Goal: Task Accomplishment & Management: Use online tool/utility

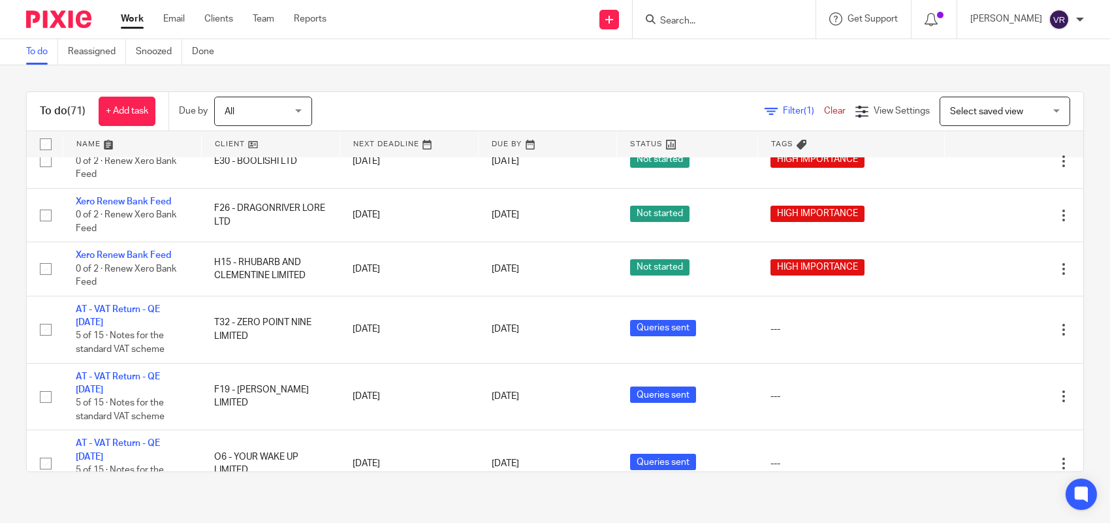
scroll to position [816, 0]
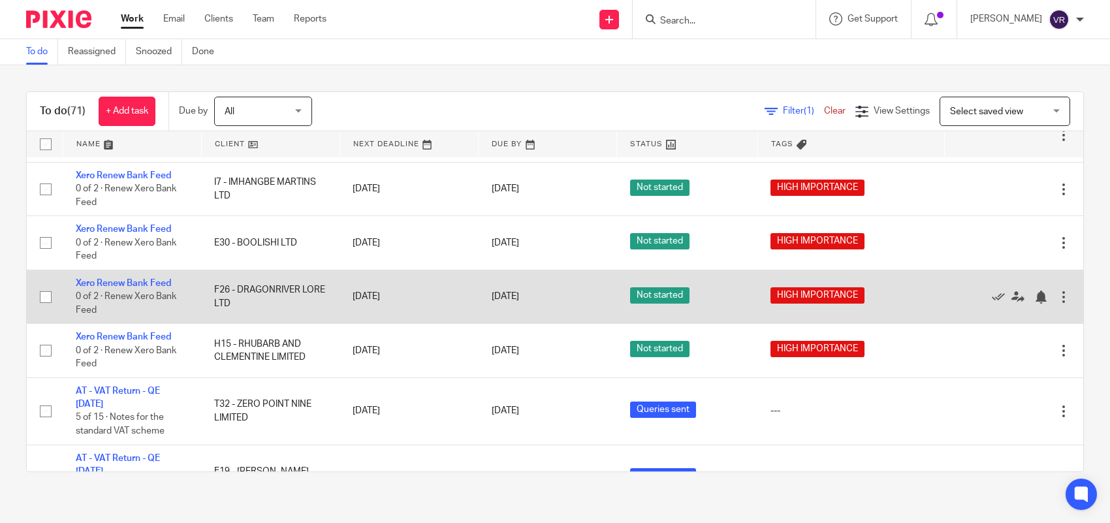
drag, startPoint x: 232, startPoint y: 285, endPoint x: 249, endPoint y: 302, distance: 24.5
click at [249, 302] on td "F26 - DRAGONRIVER LORE LTD" at bounding box center [270, 297] width 138 height 54
drag, startPoint x: 234, startPoint y: 284, endPoint x: 244, endPoint y: 304, distance: 22.5
click at [237, 306] on td "F26 - DRAGONRIVER LORE LTD" at bounding box center [270, 297] width 138 height 54
drag, startPoint x: 301, startPoint y: 285, endPoint x: 235, endPoint y: 289, distance: 66.0
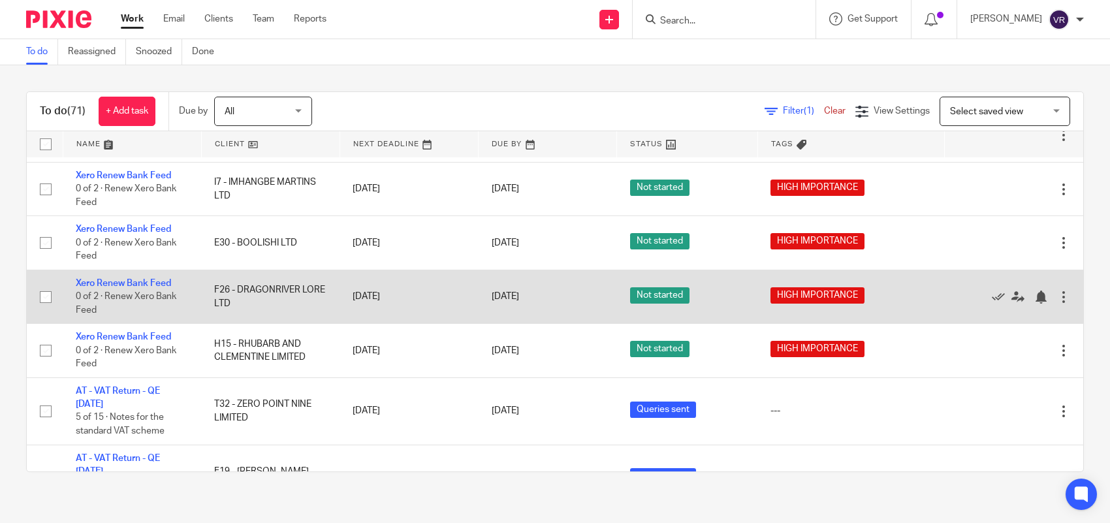
click at [239, 288] on td "F26 - DRAGONRIVER LORE LTD" at bounding box center [270, 297] width 138 height 54
click at [229, 291] on td "F26 - DRAGONRIVER LORE LTD" at bounding box center [270, 297] width 138 height 54
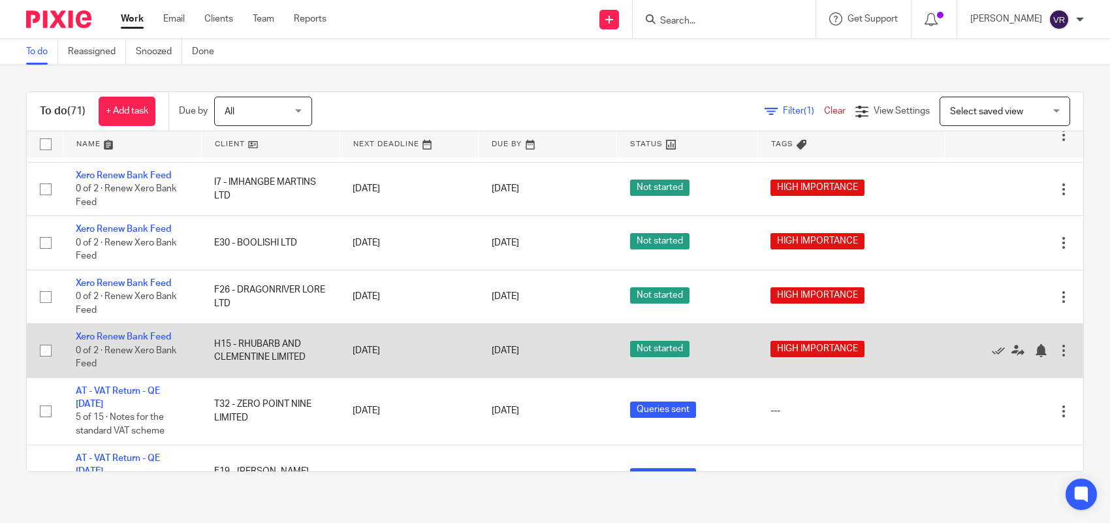
scroll to position [735, 0]
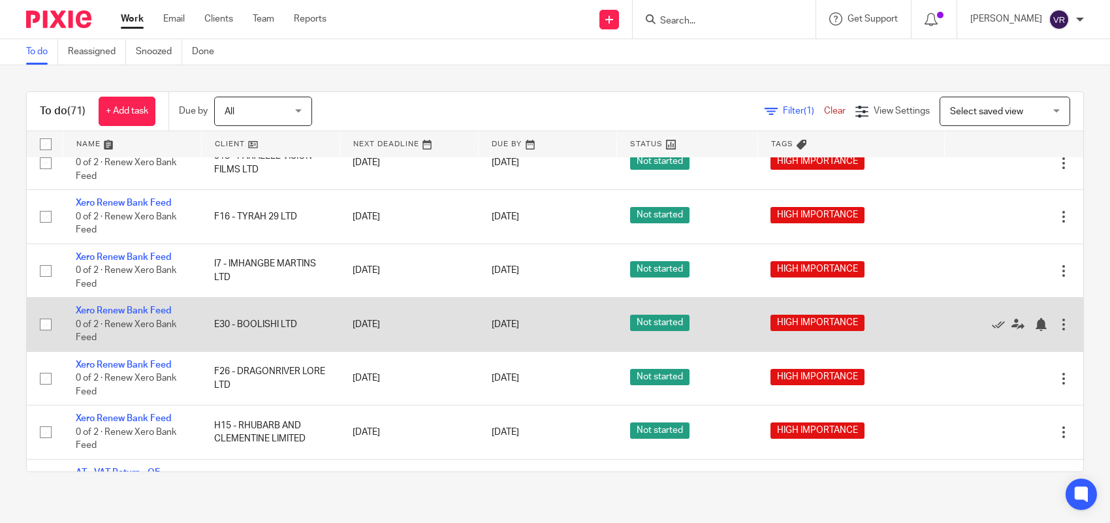
drag, startPoint x: 294, startPoint y: 327, endPoint x: 244, endPoint y: 320, distance: 50.8
click at [244, 320] on td "E30 - BOOLISHI LTD" at bounding box center [270, 325] width 138 height 54
drag, startPoint x: 294, startPoint y: 323, endPoint x: 284, endPoint y: 321, distance: 10.0
click at [284, 321] on td "E30 - BOOLISHI LTD" at bounding box center [270, 325] width 138 height 54
drag, startPoint x: 308, startPoint y: 325, endPoint x: 286, endPoint y: 319, distance: 23.0
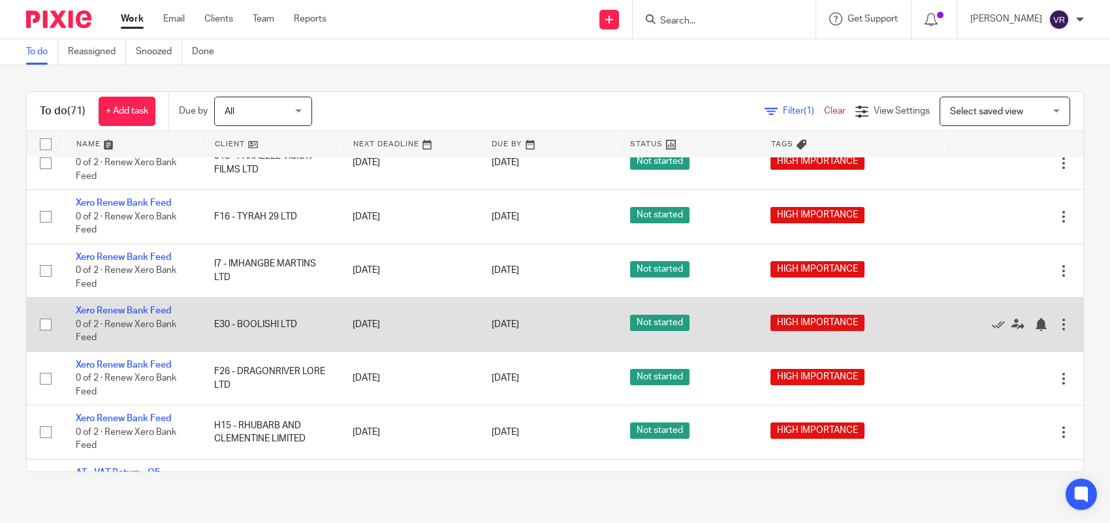
click at [287, 319] on td "E30 - BOOLISHI LTD" at bounding box center [270, 325] width 138 height 54
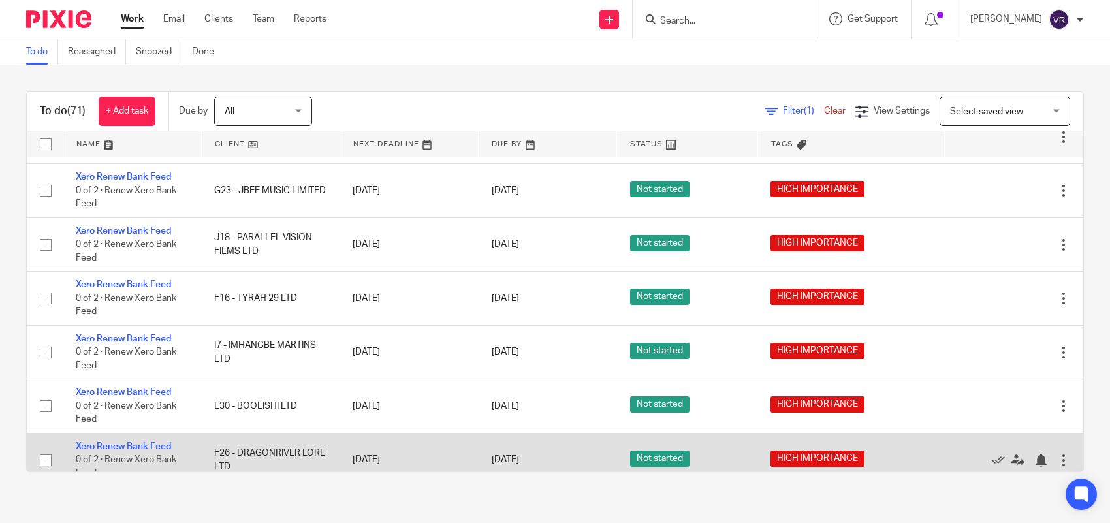
scroll to position [571, 0]
